Goal: Browse casually: Explore the website without a specific task or goal

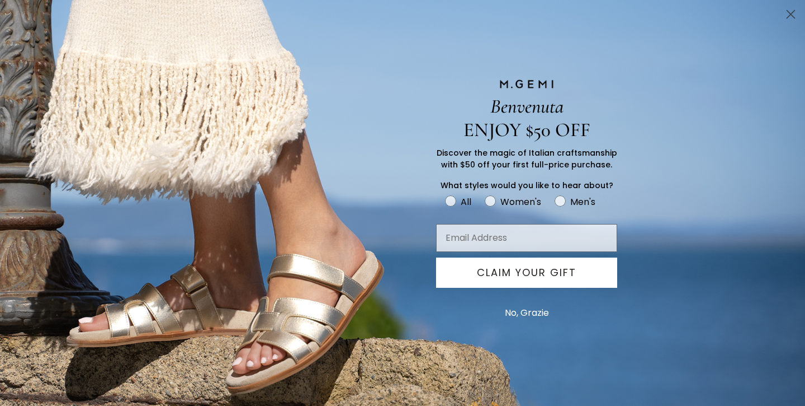
click at [529, 313] on button "No, Grazie" at bounding box center [527, 313] width 55 height 28
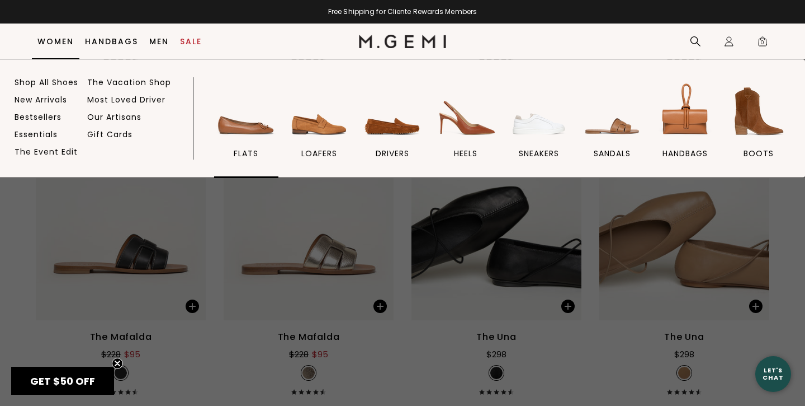
click at [257, 128] on img at bounding box center [246, 111] width 63 height 63
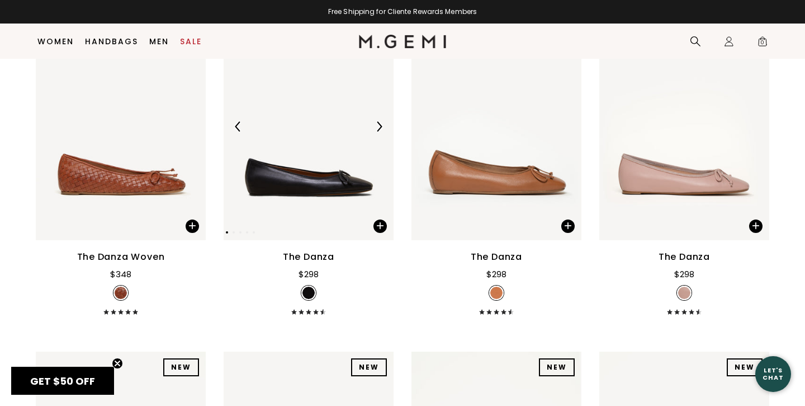
scroll to position [1916, 0]
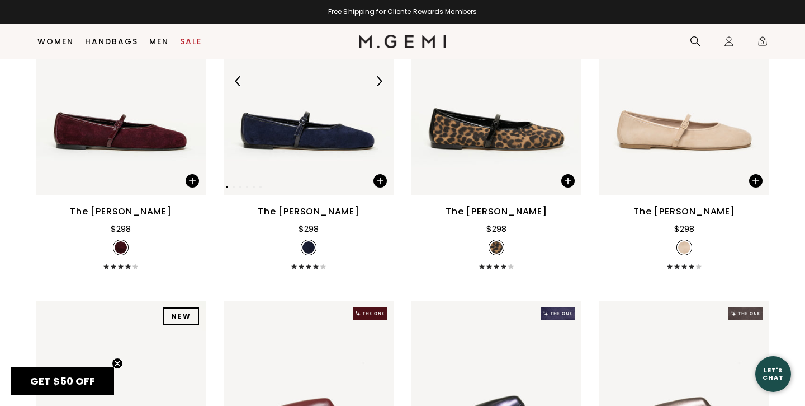
click at [384, 89] on div at bounding box center [379, 81] width 18 height 18
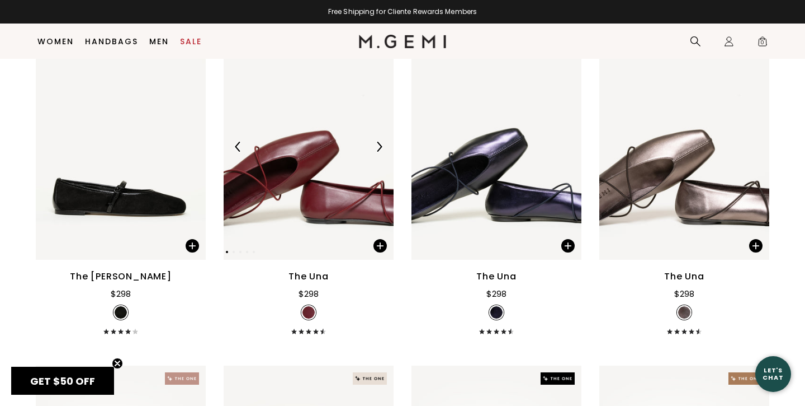
scroll to position [2177, 0]
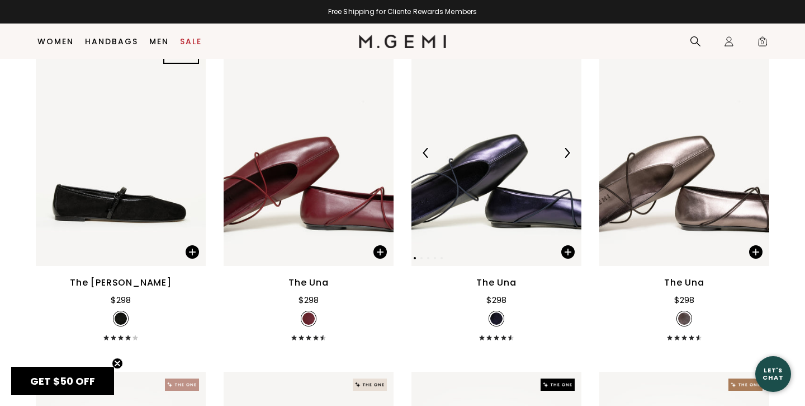
click at [569, 160] on div at bounding box center [567, 153] width 18 height 18
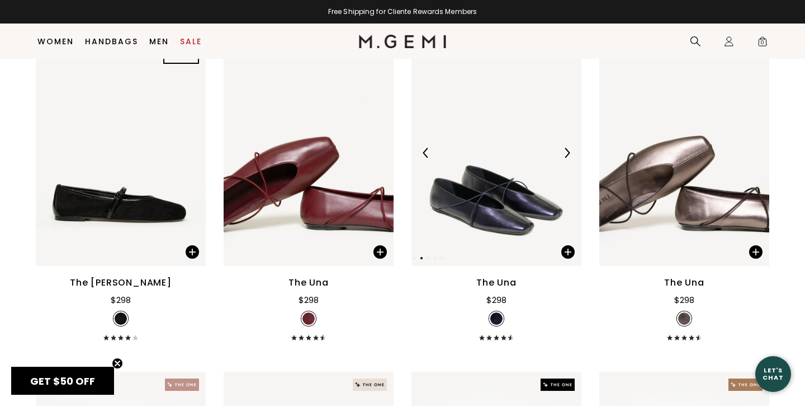
click at [569, 160] on div at bounding box center [567, 153] width 18 height 18
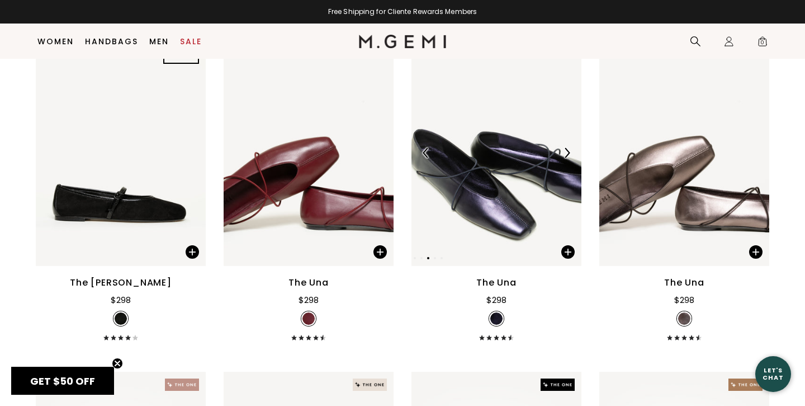
click at [569, 160] on div at bounding box center [567, 153] width 18 height 18
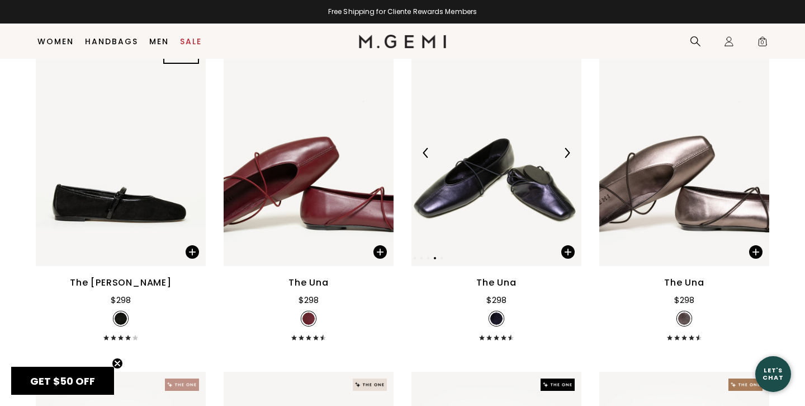
scroll to position [2560, 0]
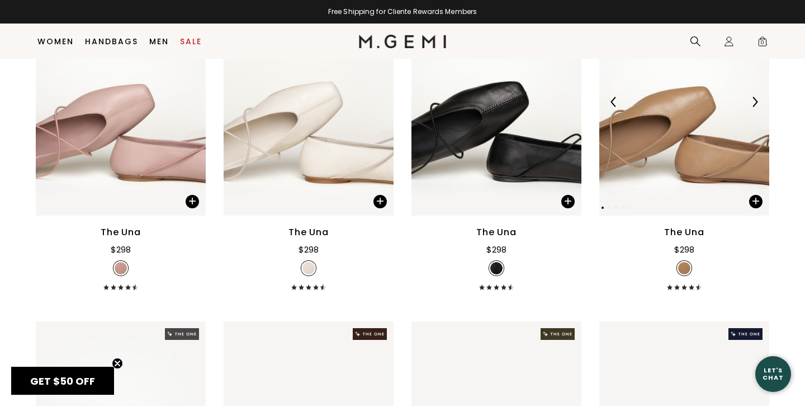
click at [761, 111] on div at bounding box center [755, 102] width 18 height 18
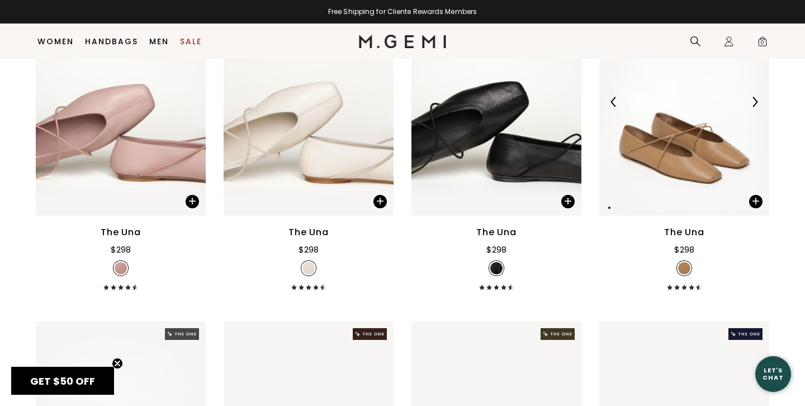
click at [761, 111] on div at bounding box center [755, 102] width 18 height 18
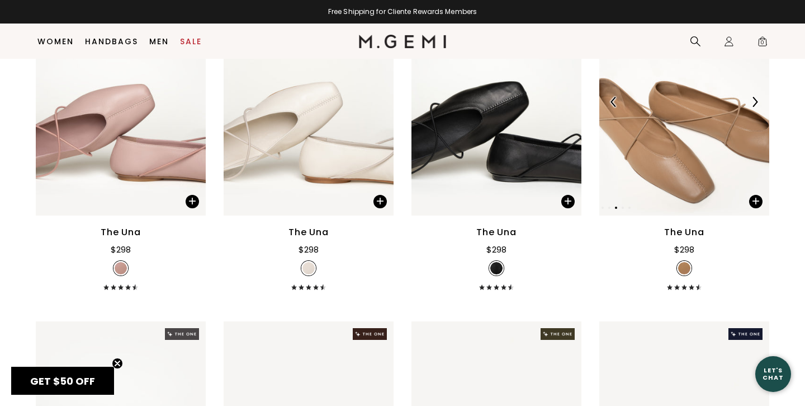
click at [761, 111] on div at bounding box center [755, 102] width 18 height 18
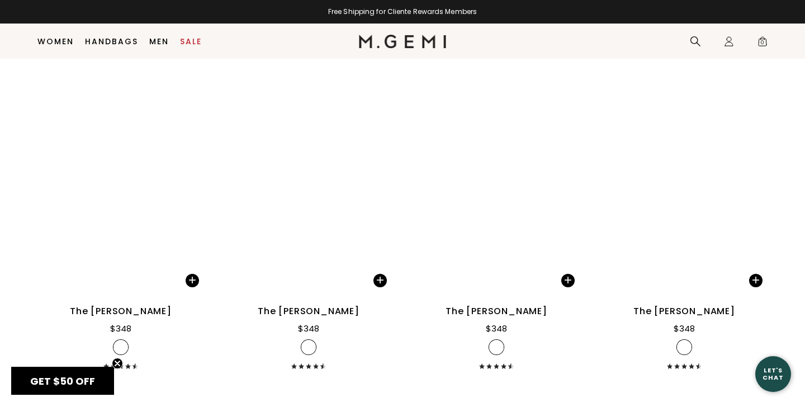
scroll to position [4859, 0]
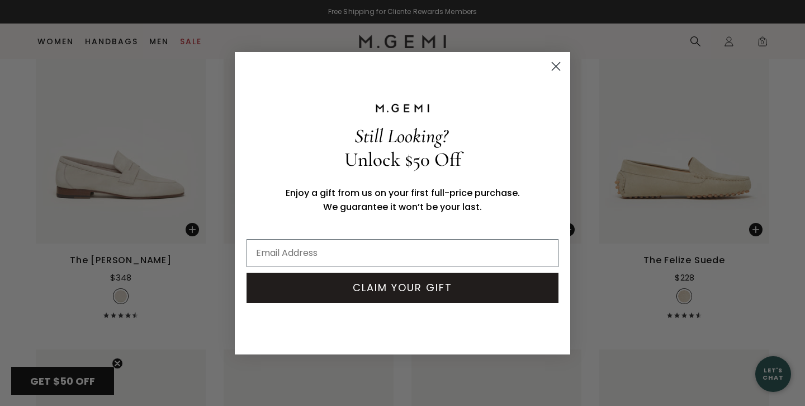
click at [555, 60] on circle "Close dialog" at bounding box center [556, 65] width 18 height 18
